Goal: Task Accomplishment & Management: Complete application form

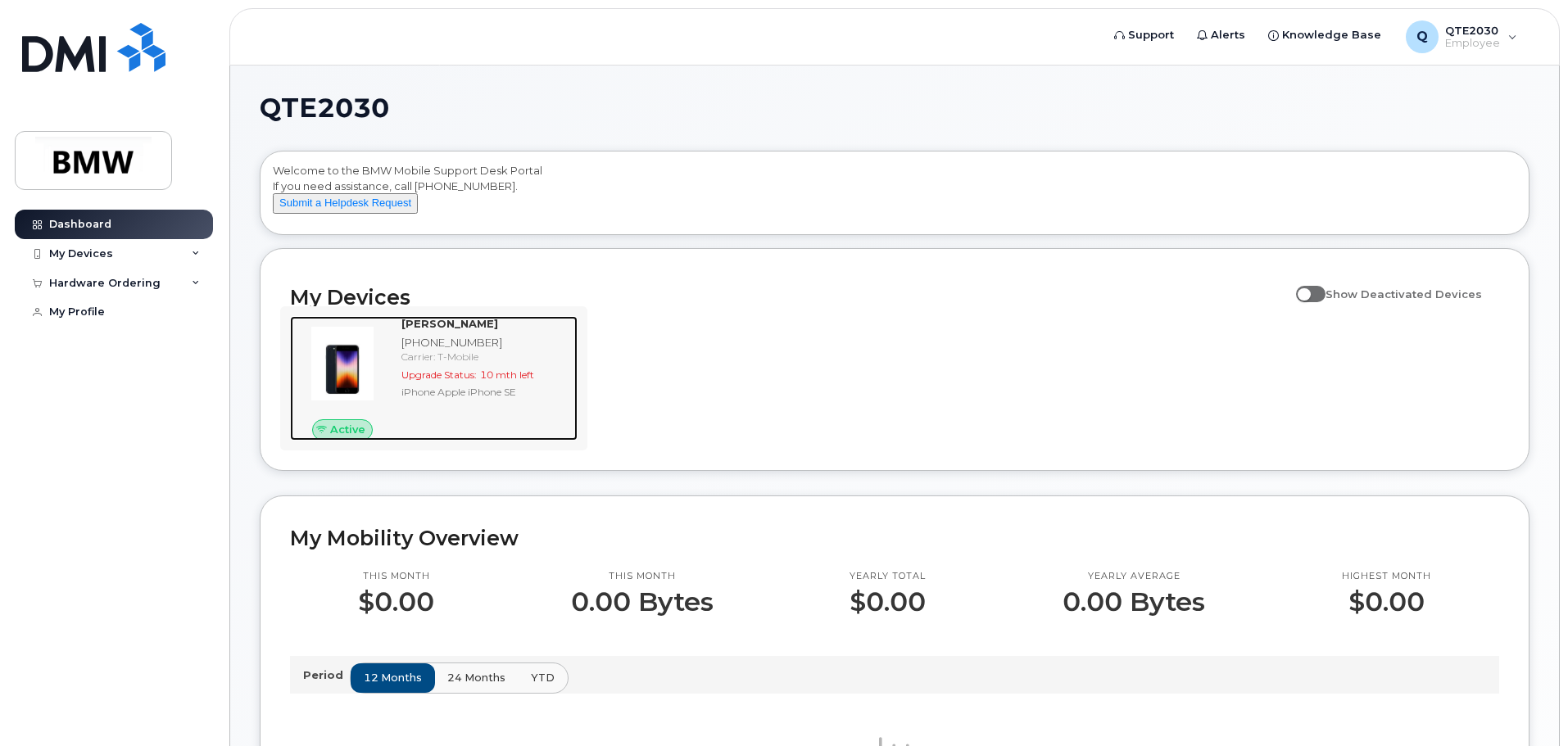
click at [443, 381] on span "Upgrade Status:" at bounding box center [439, 374] width 76 height 12
click at [451, 381] on span "Upgrade Status:" at bounding box center [439, 374] width 76 height 12
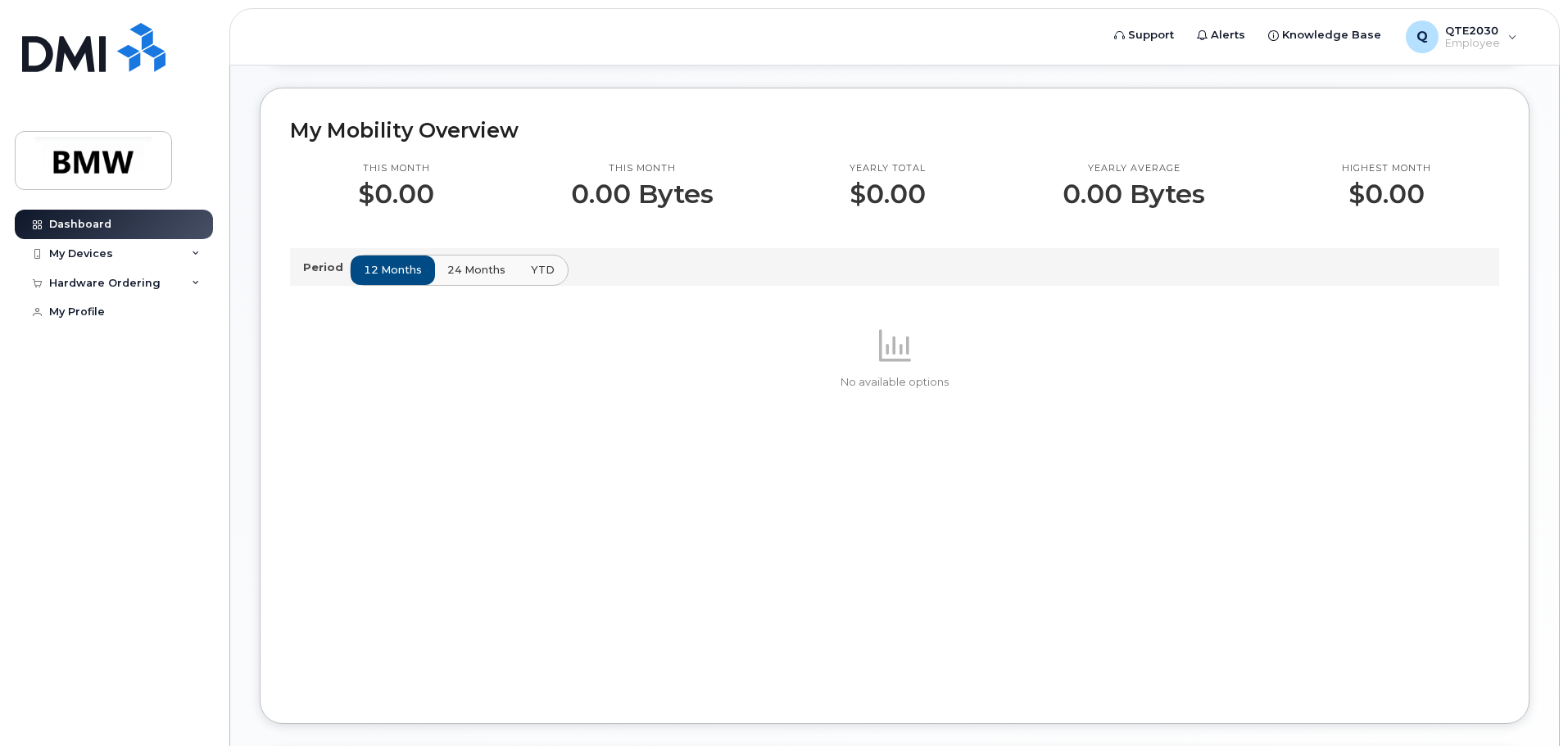
scroll to position [409, 0]
click at [511, 284] on button "24 months" at bounding box center [477, 268] width 86 height 29
click at [378, 276] on span "12 months" at bounding box center [393, 268] width 58 height 16
click at [337, 274] on p "Period" at bounding box center [326, 265] width 47 height 16
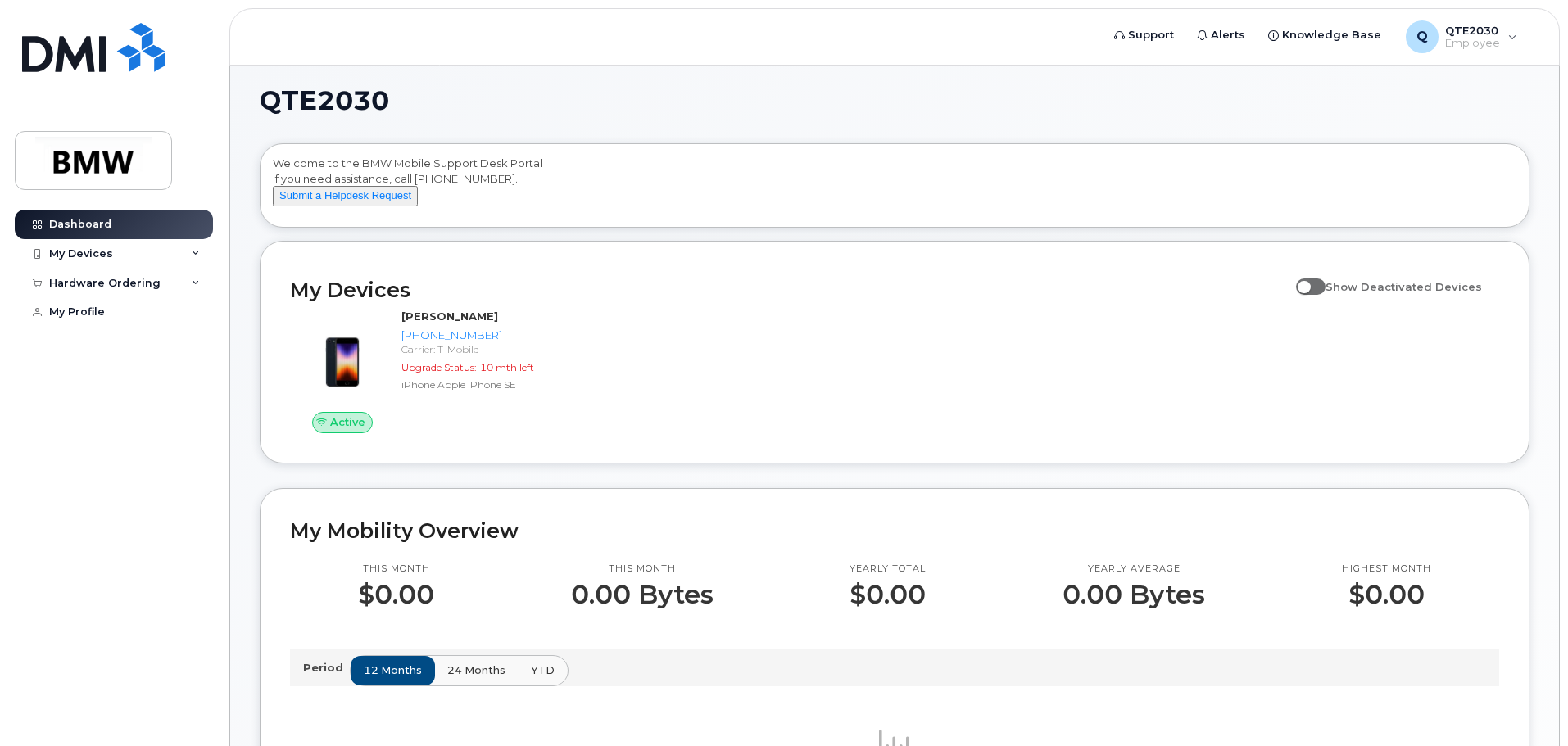
scroll to position [0, 0]
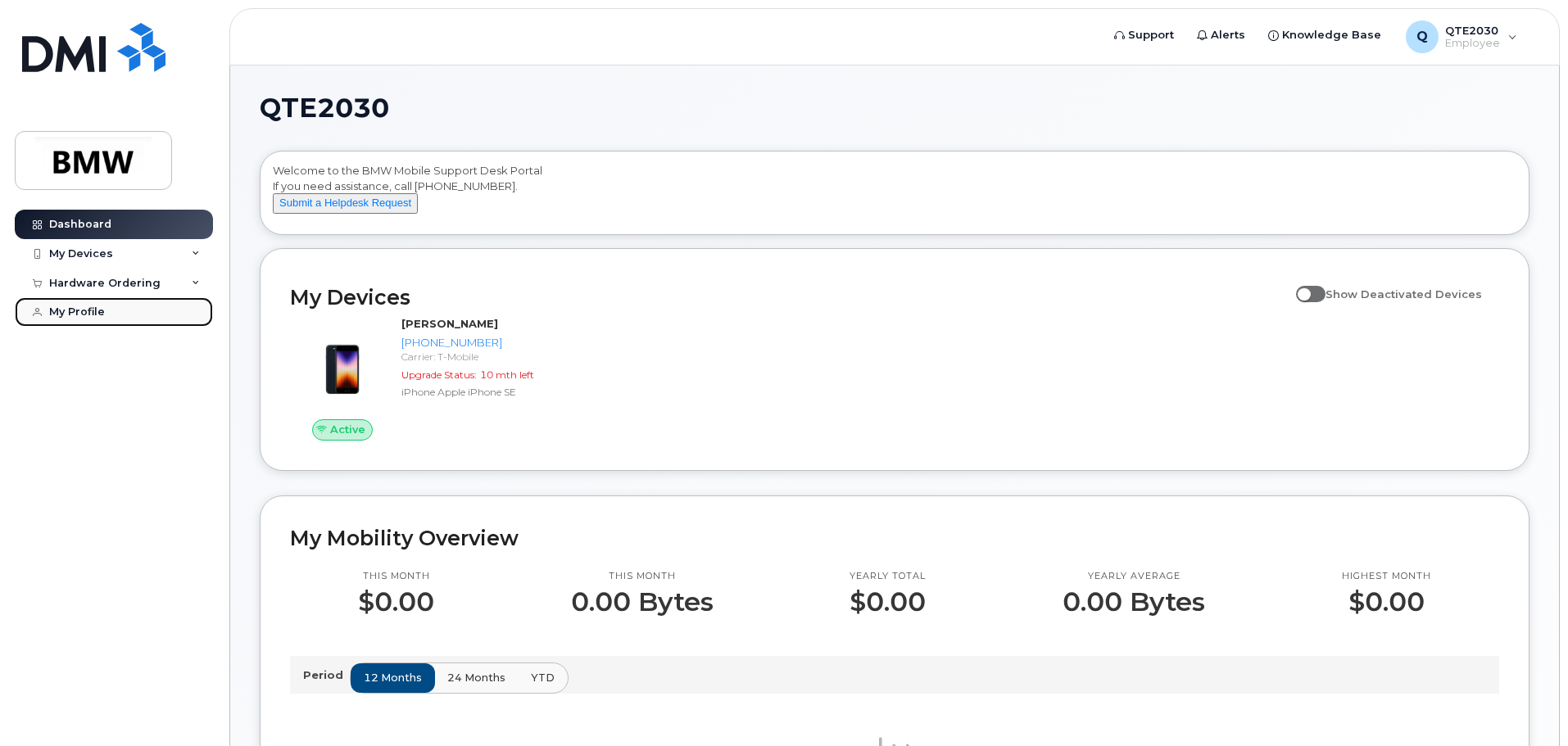
click at [82, 307] on div "My Profile" at bounding box center [77, 312] width 56 height 13
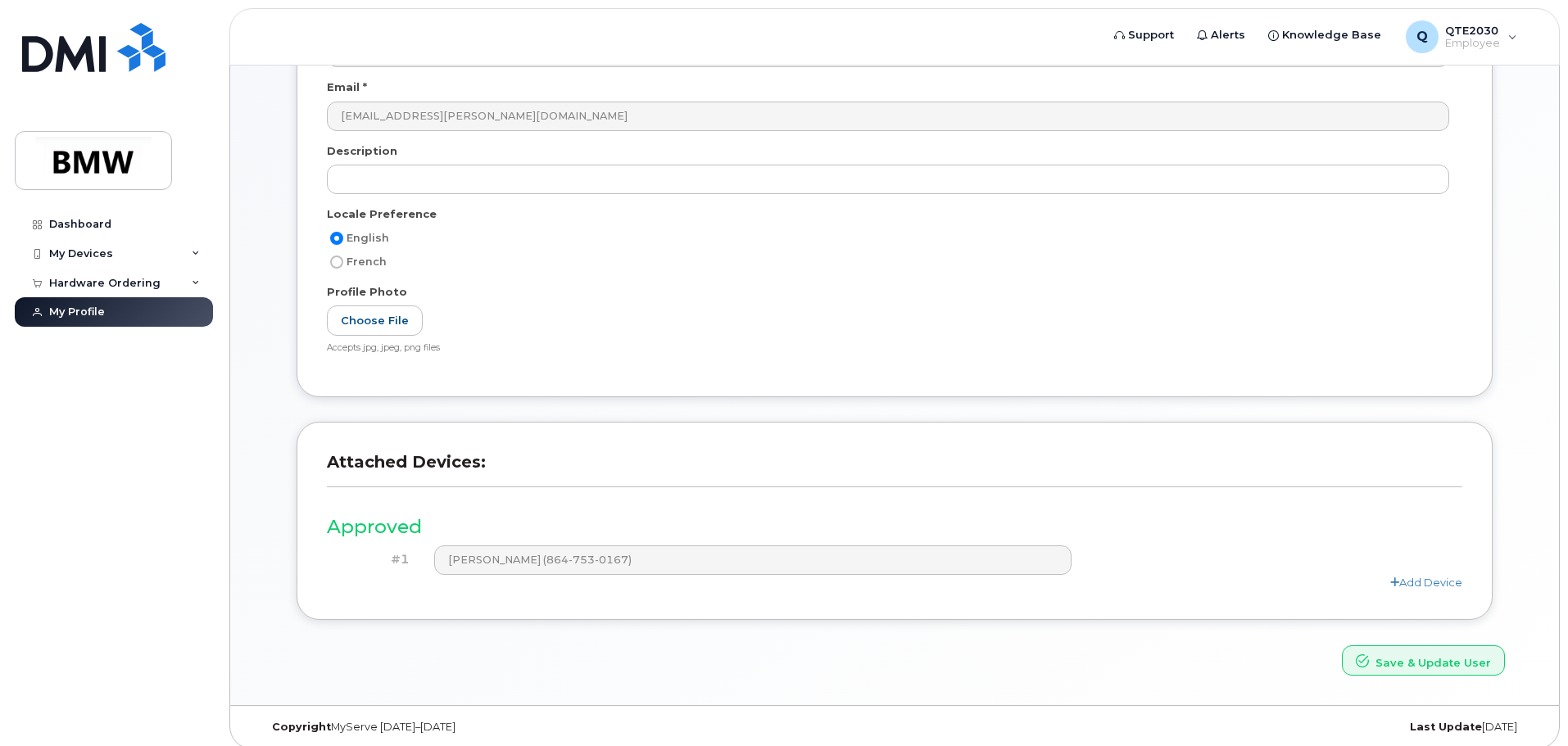
scroll to position [227, 0]
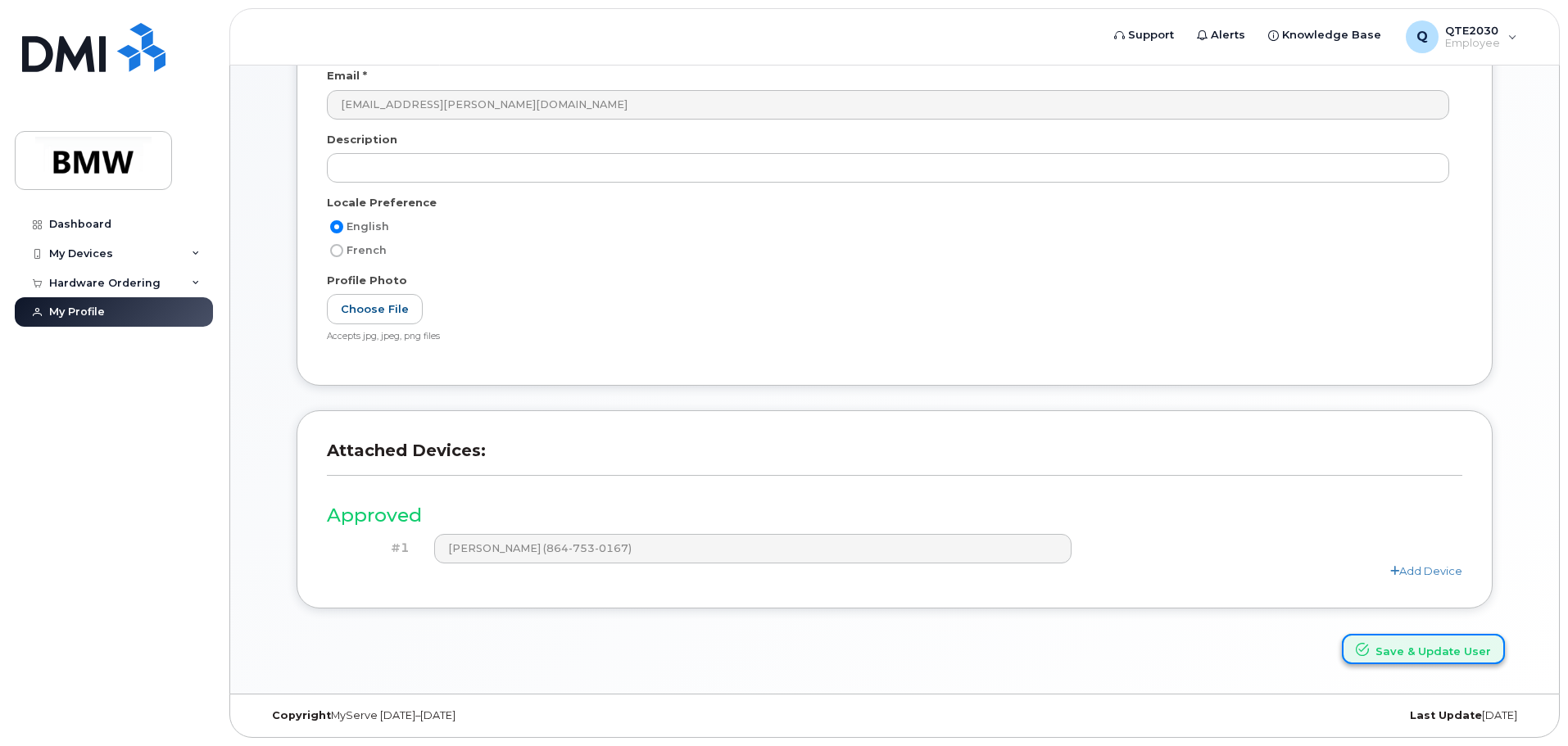
click at [1413, 660] on button "Save & Update User" at bounding box center [1423, 649] width 163 height 30
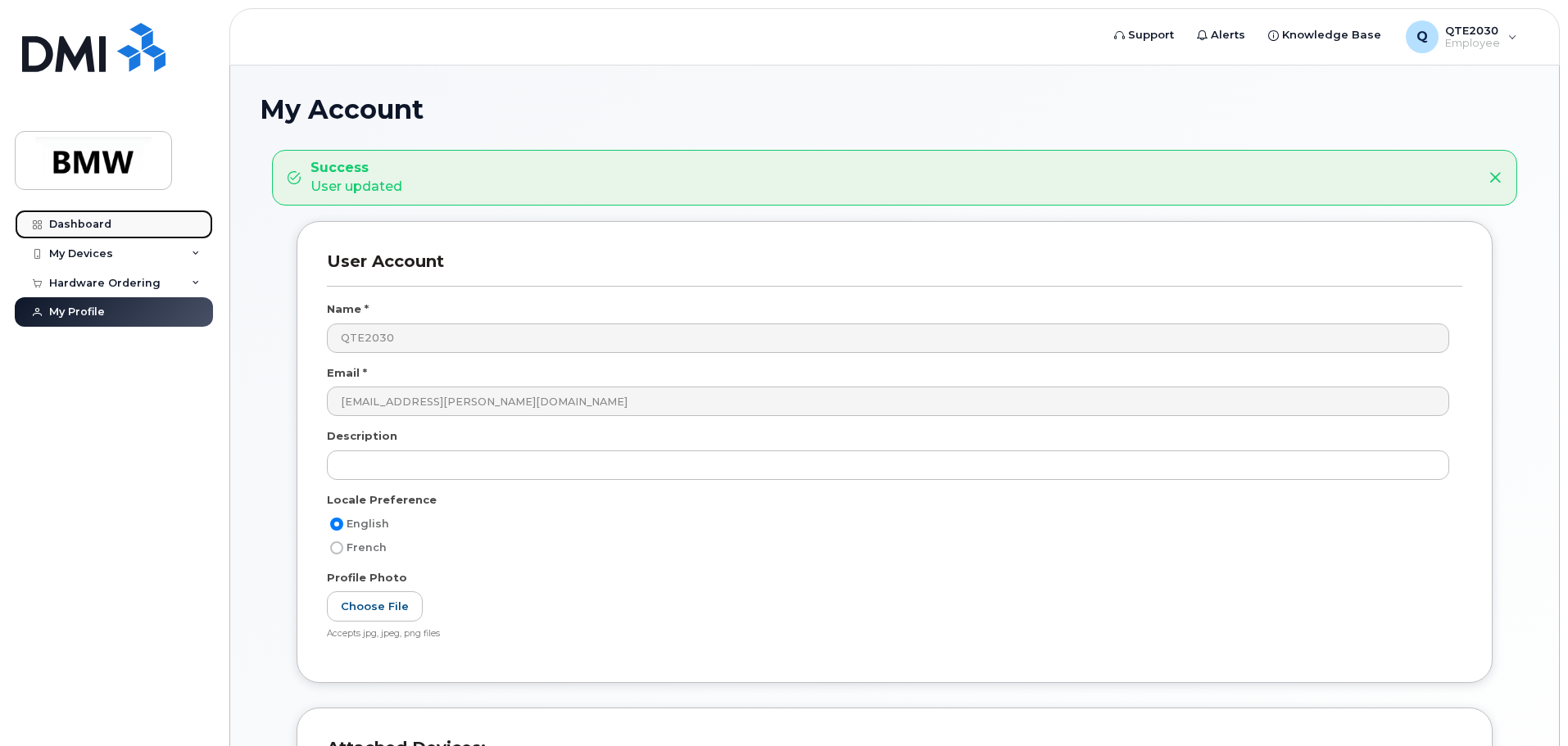
click at [53, 220] on div "Dashboard" at bounding box center [80, 225] width 62 height 13
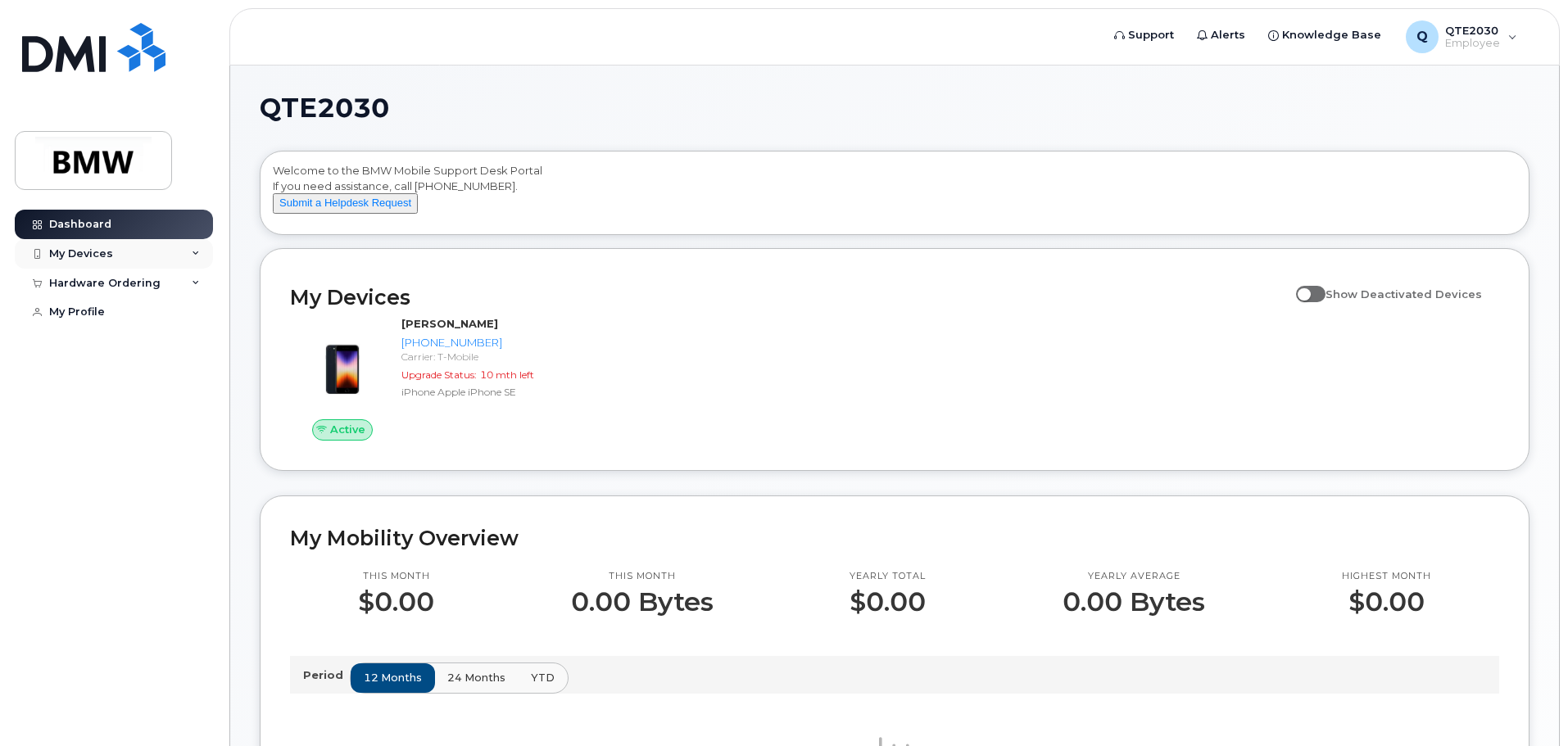
click at [113, 248] on div "My Devices" at bounding box center [114, 254] width 198 height 29
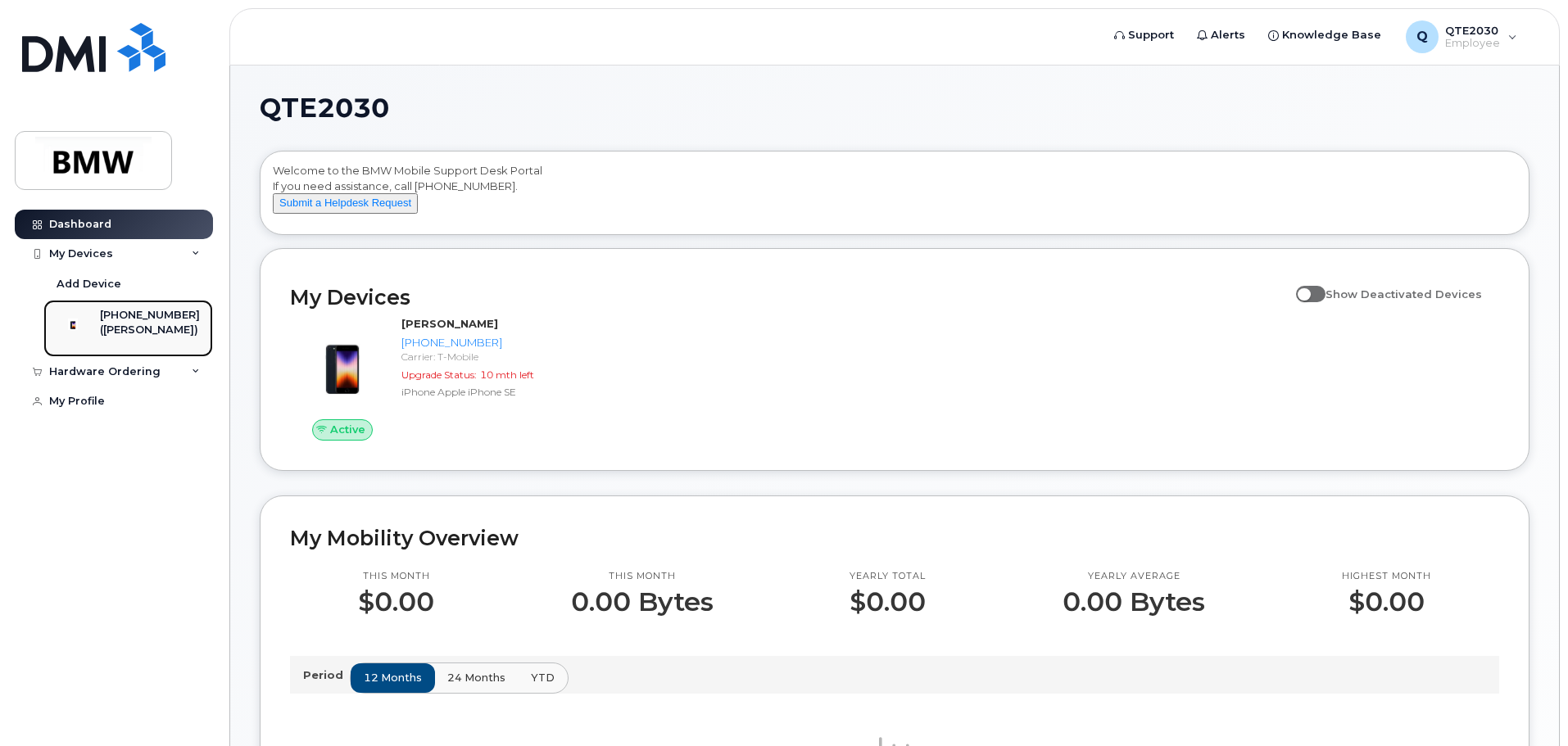
drag, startPoint x: 165, startPoint y: 312, endPoint x: 154, endPoint y: 305, distance: 13.0
click at [166, 311] on div "[PHONE_NUMBER]" at bounding box center [150, 315] width 100 height 15
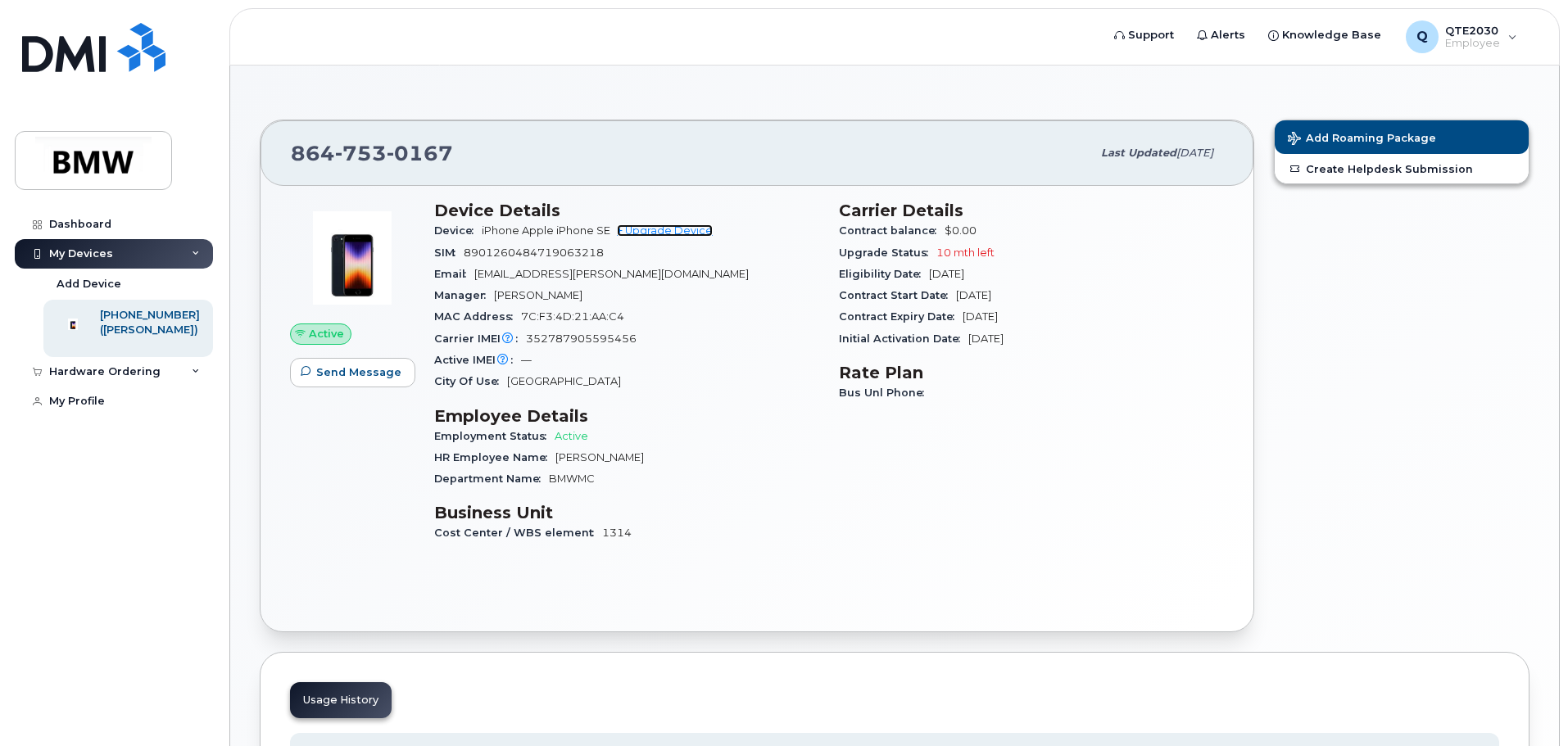
click at [672, 231] on link "+ Upgrade Device" at bounding box center [665, 230] width 96 height 12
